Goal: Task Accomplishment & Management: Use online tool/utility

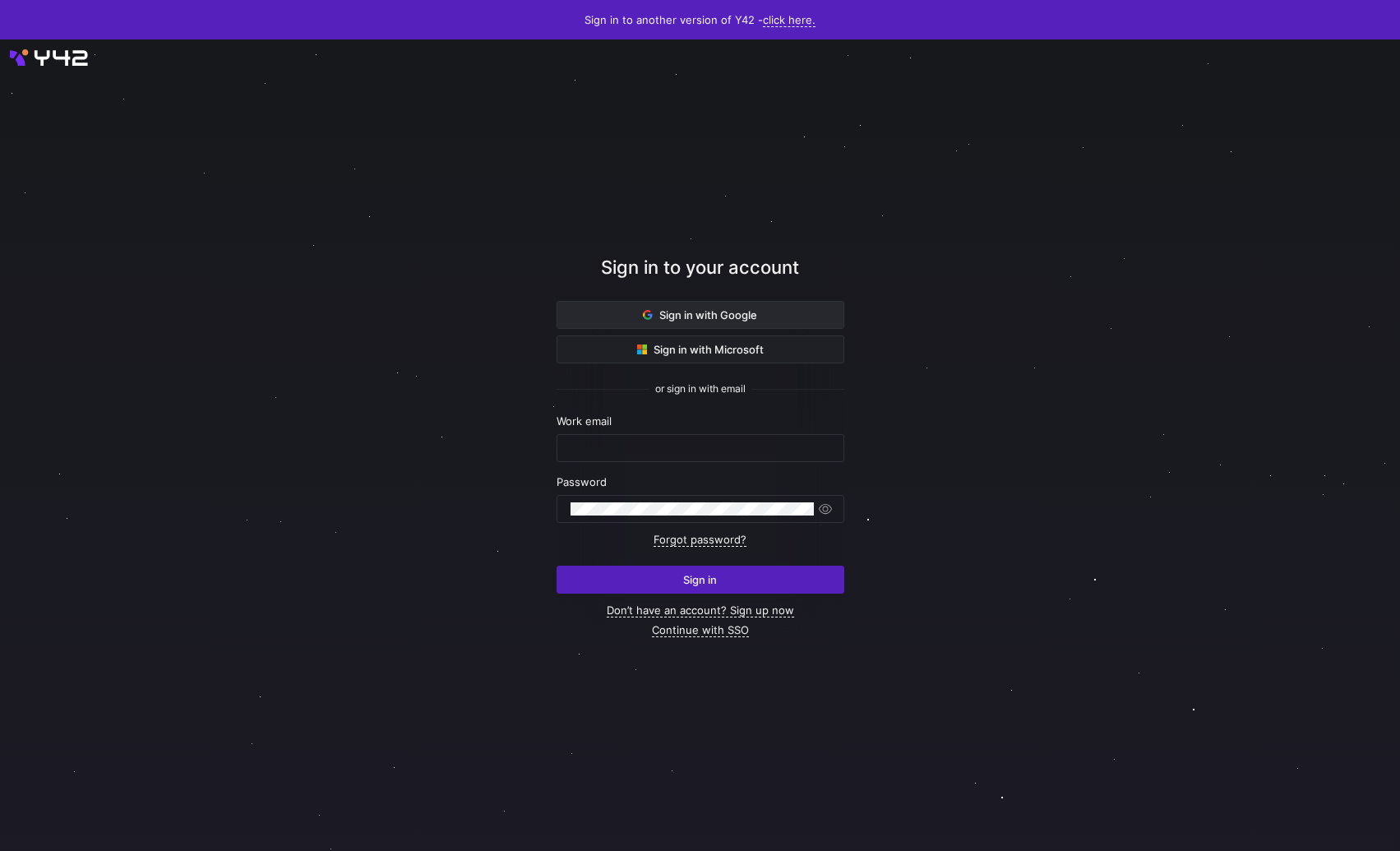
click at [653, 317] on span "Sign in with Google" at bounding box center [700, 314] width 115 height 13
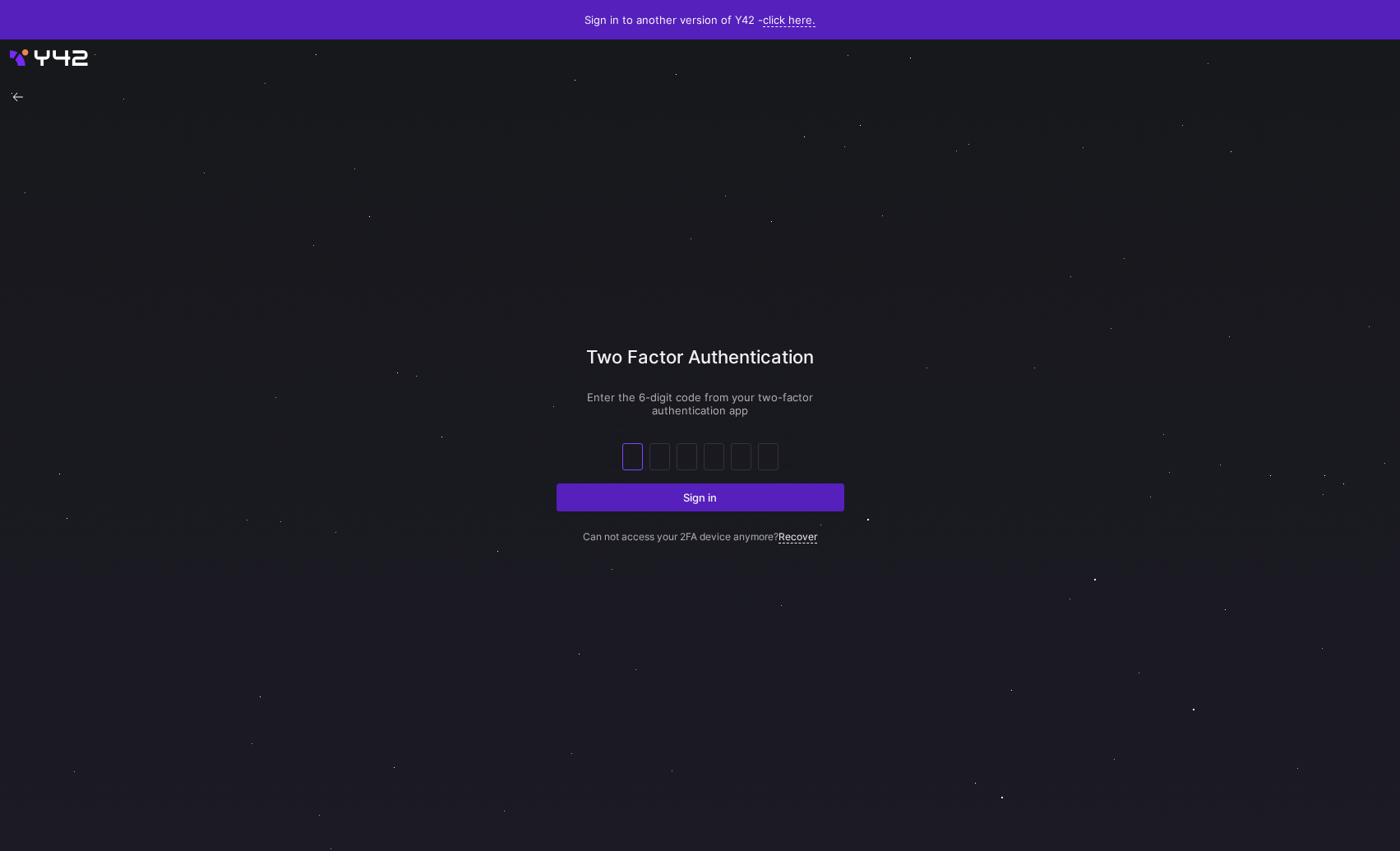
type input "4"
type input "8"
type input "9"
type input "4"
type input "3"
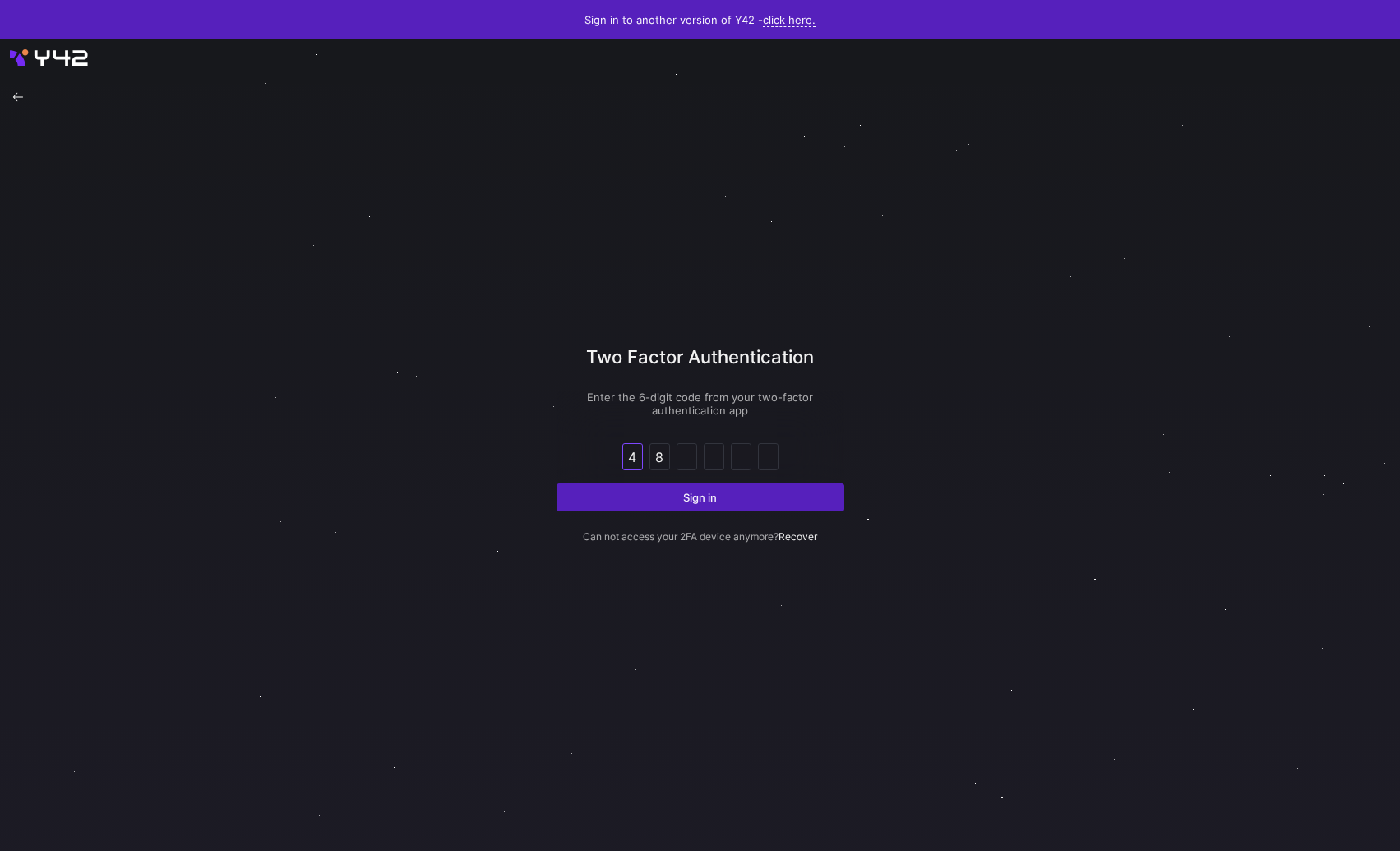
type input "4"
click at [557, 483] on button "Sign in" at bounding box center [700, 497] width 287 height 28
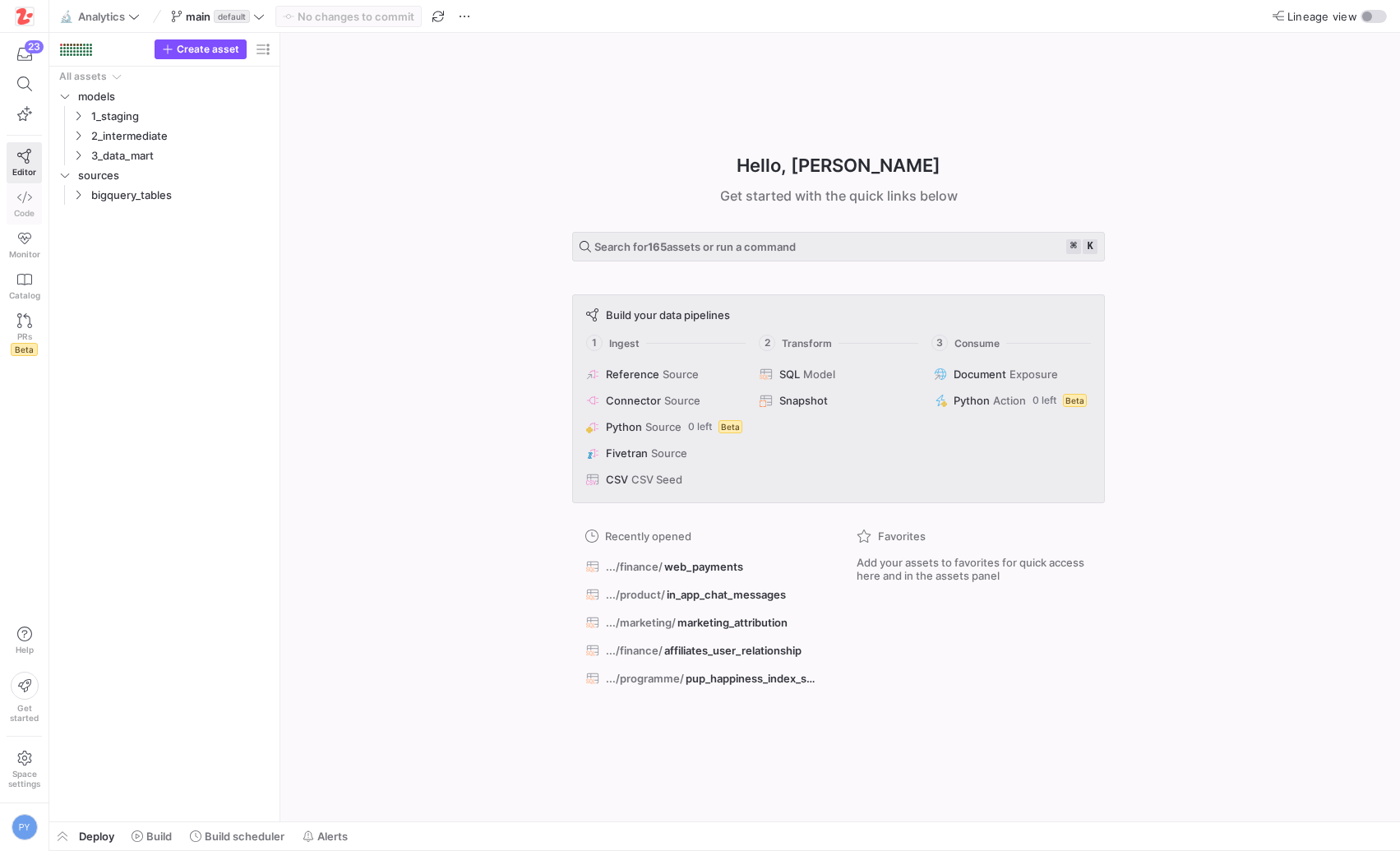
click at [17, 194] on icon at bounding box center [24, 197] width 15 height 15
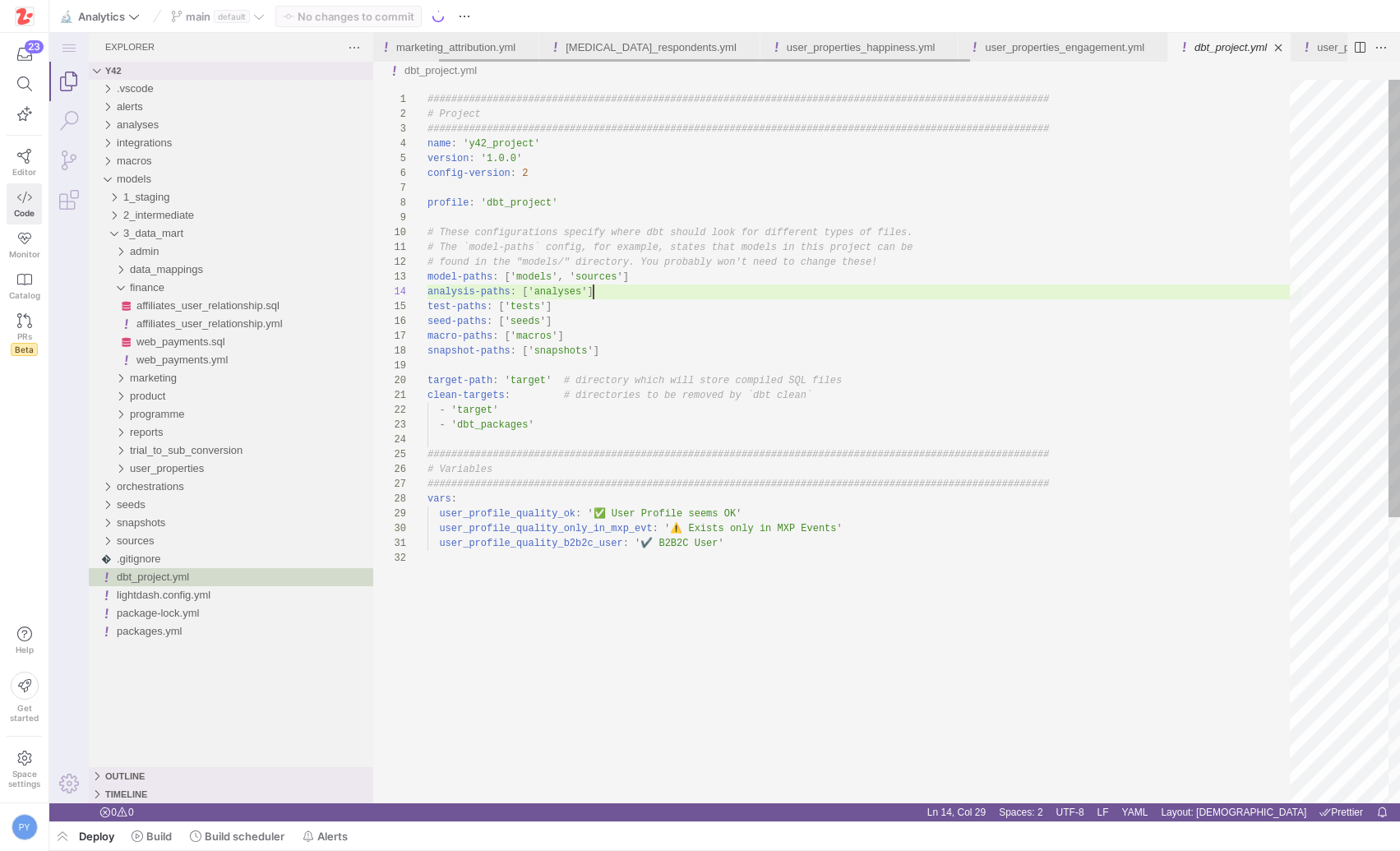
scroll to position [45, 166]
click at [62, 834] on span "button" at bounding box center [62, 835] width 26 height 28
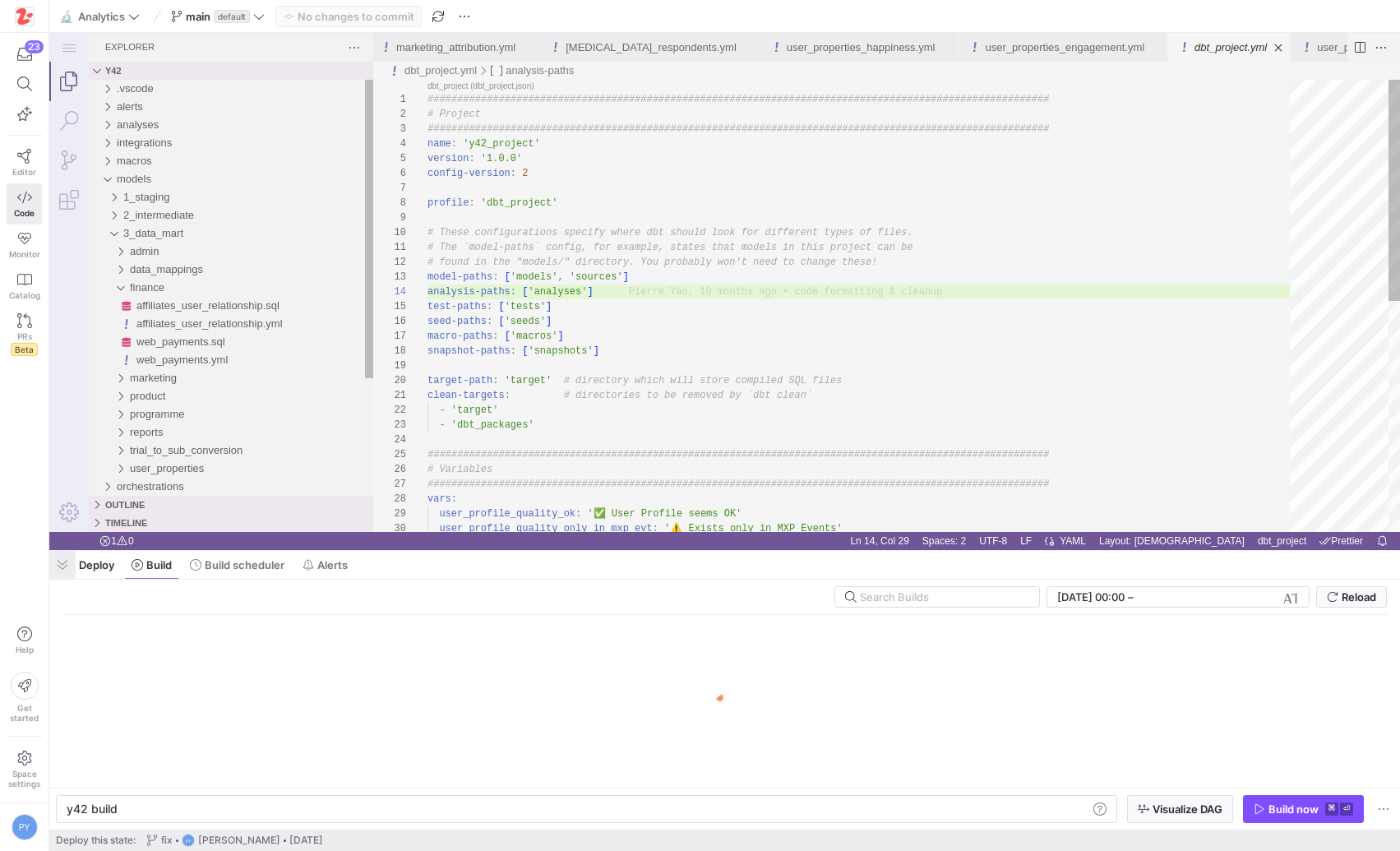
scroll to position [0, 49]
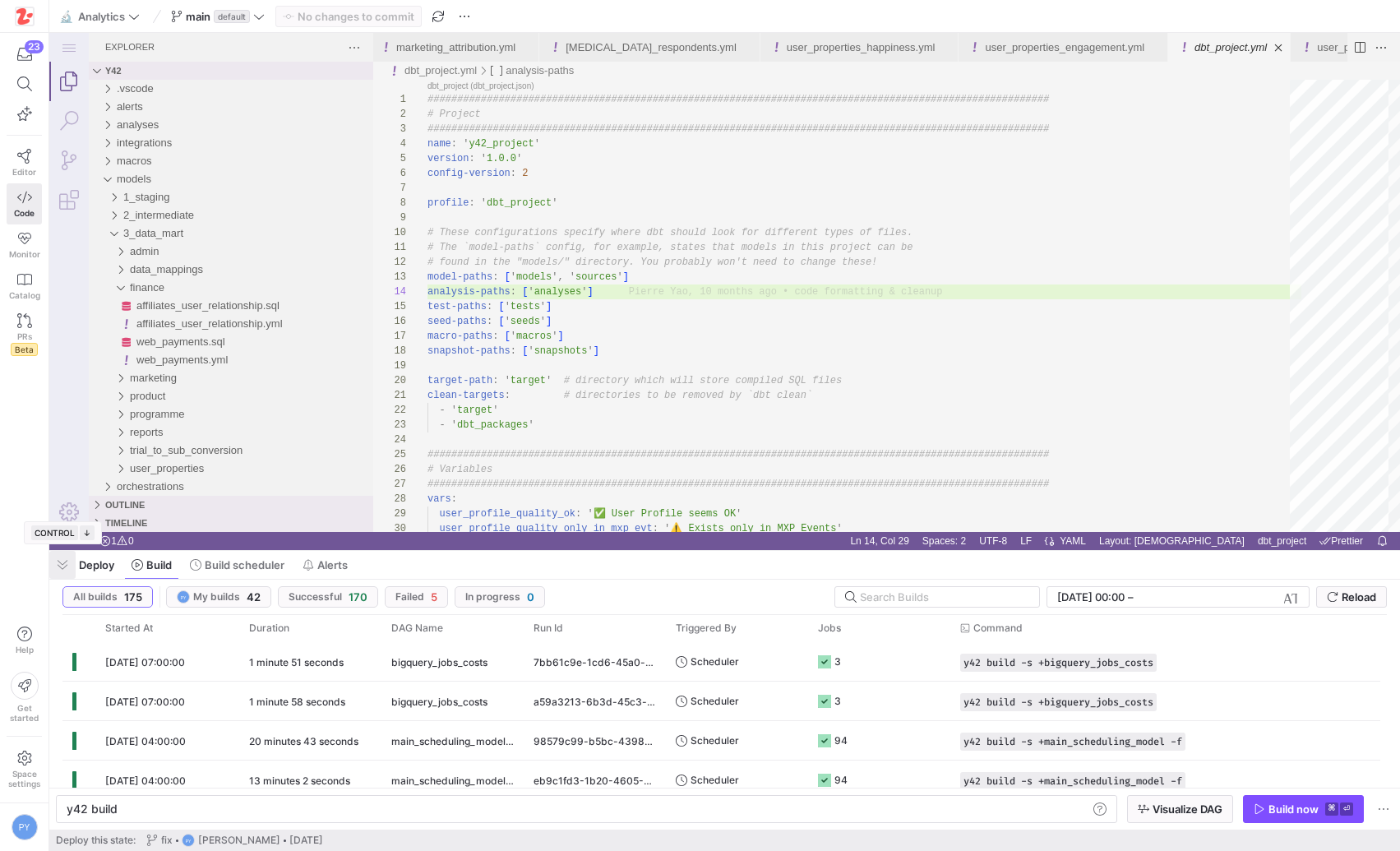
click at [62, 566] on span "button" at bounding box center [62, 564] width 26 height 28
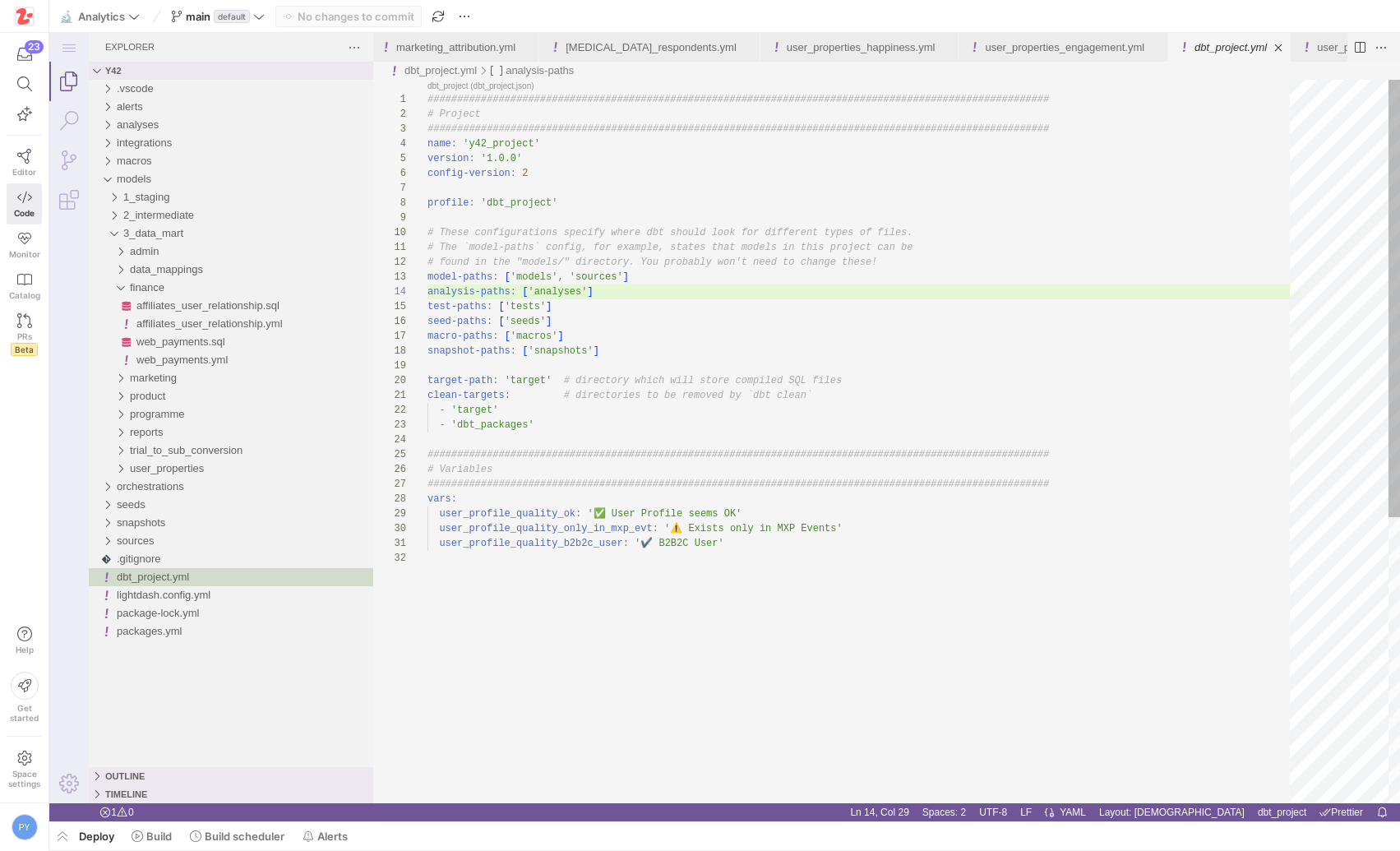
click at [563, 425] on div "################################################## ############################…" at bounding box center [865, 677] width 874 height 1194
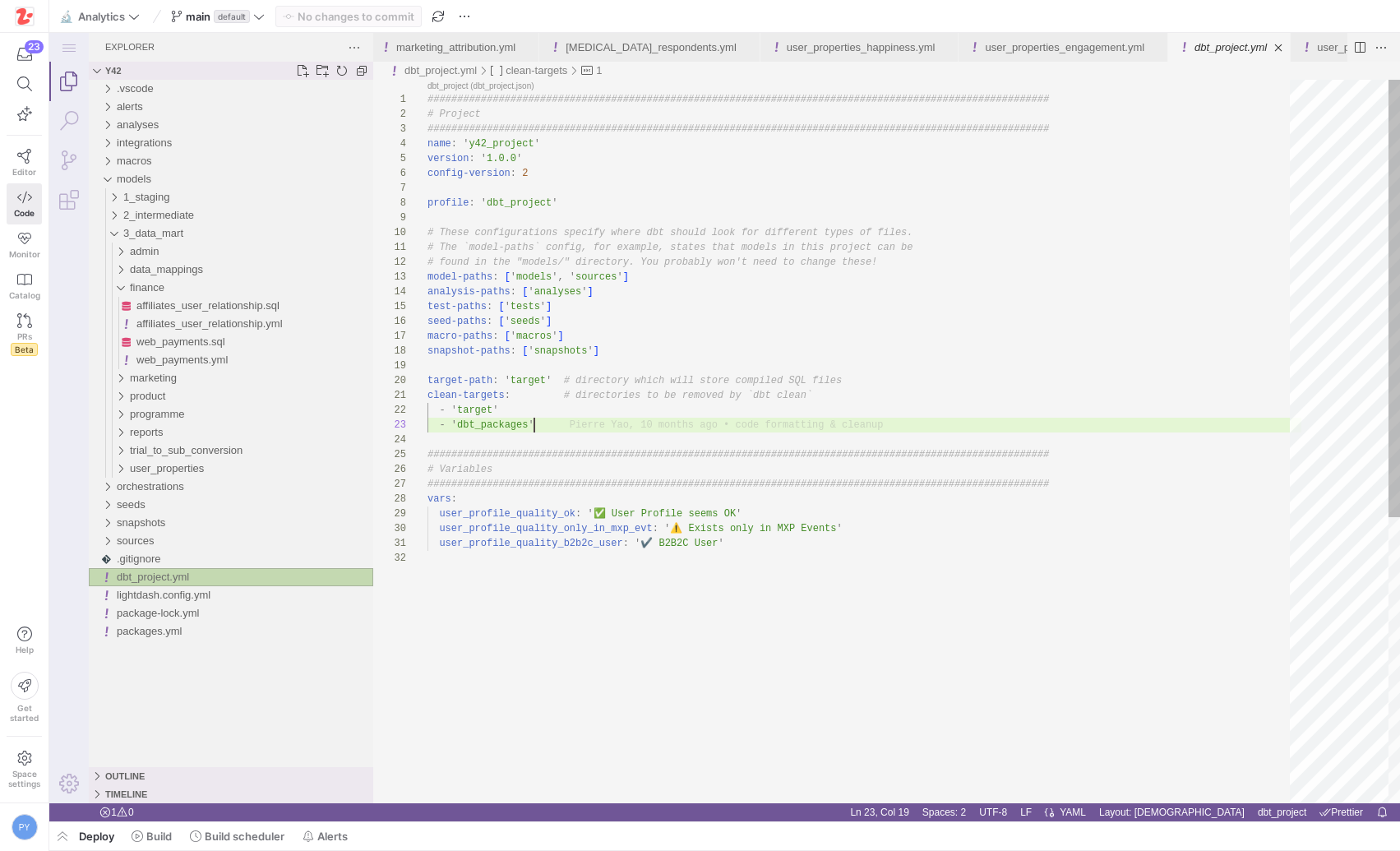
click at [180, 650] on div ".vscode alerts analyses integrations macros models 1_staging 2_intermediate 3_d…" at bounding box center [231, 423] width 285 height 687
type textarea "user_profile_quality_b2b2c_user: '✔️ B2B2C User'"
click at [499, 644] on div "################################################## ############################…" at bounding box center [865, 677] width 874 height 1194
